Goal: Navigation & Orientation: Find specific page/section

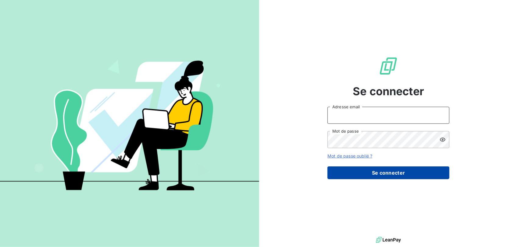
type input "[EMAIL_ADDRESS][PERSON_NAME][PERSON_NAME][DOMAIN_NAME]"
click at [373, 173] on button "Se connecter" at bounding box center [388, 173] width 122 height 13
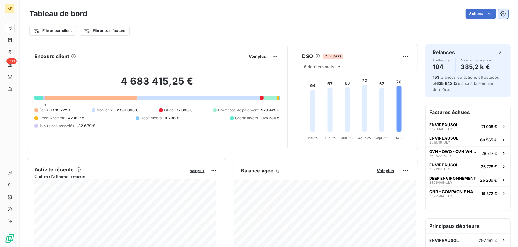
click at [500, 12] on icon "button" at bounding box center [503, 14] width 6 height 6
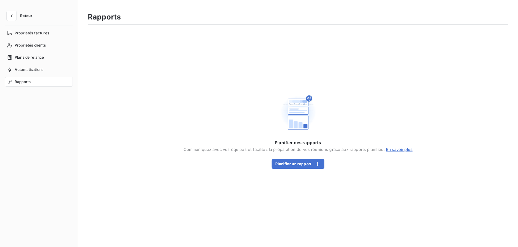
click at [20, 14] on span "Retour" at bounding box center [26, 16] width 12 height 4
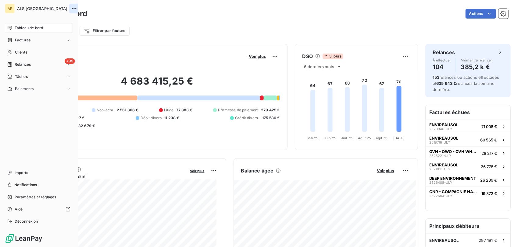
click at [71, 6] on button "button" at bounding box center [74, 9] width 10 height 10
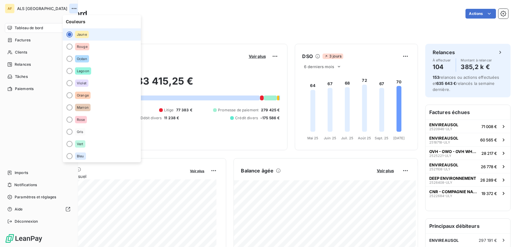
click at [71, 6] on button "button" at bounding box center [74, 9] width 10 height 10
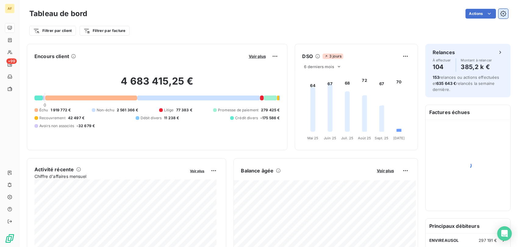
click at [500, 15] on icon "button" at bounding box center [503, 14] width 6 height 6
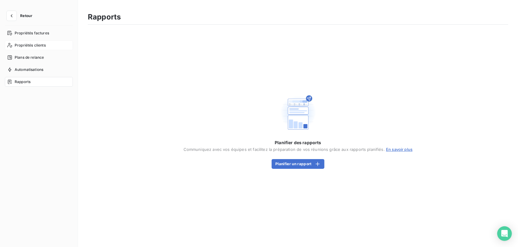
click at [39, 44] on span "Propriétés clients" at bounding box center [30, 45] width 31 height 5
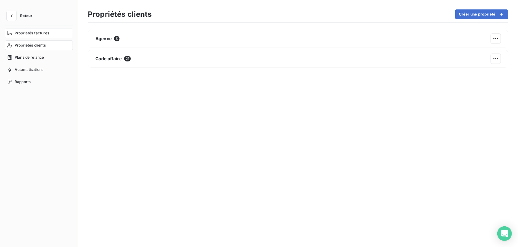
click at [34, 31] on span "Propriétés factures" at bounding box center [32, 32] width 34 height 5
click at [30, 57] on span "Plans de relance" at bounding box center [29, 57] width 29 height 5
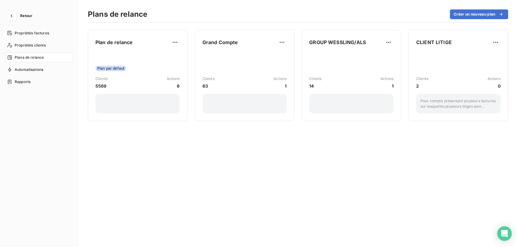
click at [23, 15] on span "Retour" at bounding box center [26, 16] width 12 height 4
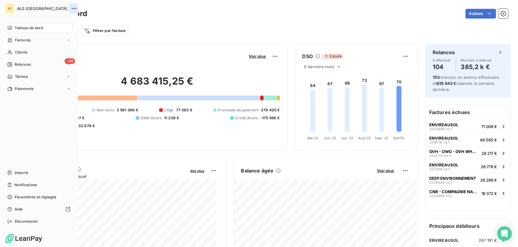
click at [71, 6] on icon "button" at bounding box center [74, 8] width 6 height 6
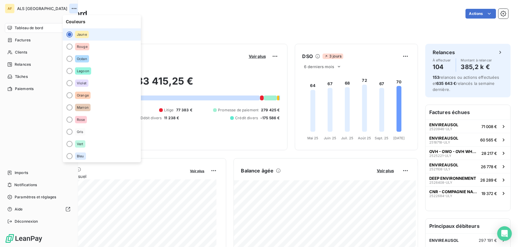
click at [71, 6] on icon "button" at bounding box center [74, 8] width 6 height 6
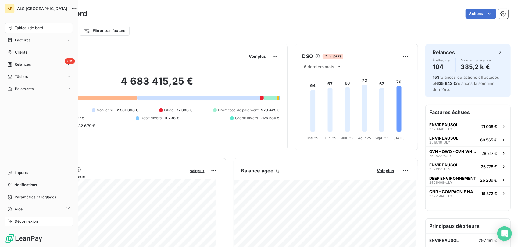
click at [27, 222] on span "Déconnexion" at bounding box center [26, 221] width 23 height 5
